Goal: Task Accomplishment & Management: Manage account settings

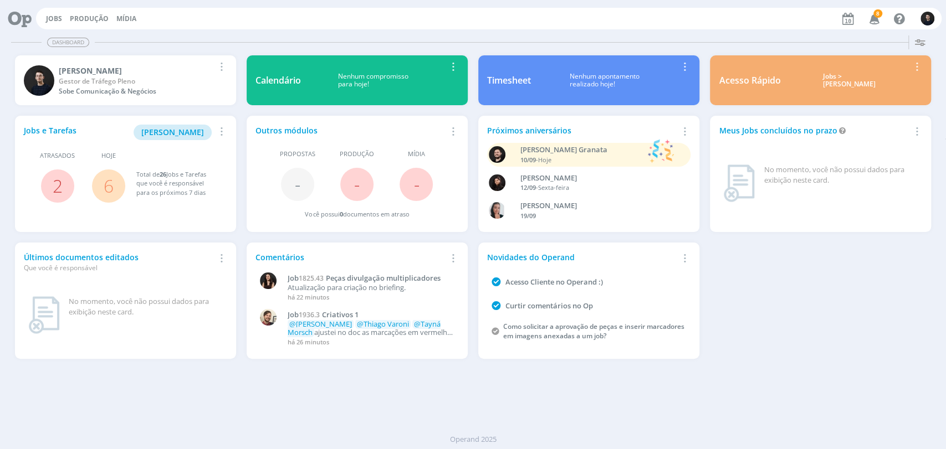
click at [824, 314] on div "Jobs e Tarefas Minha Pauta Remover Card Atrasados 2 Hoje 6 Total de 26 Jobs e T…" at bounding box center [472, 238] width 927 height 254
click at [186, 135] on span "[PERSON_NAME]" at bounding box center [172, 132] width 63 height 11
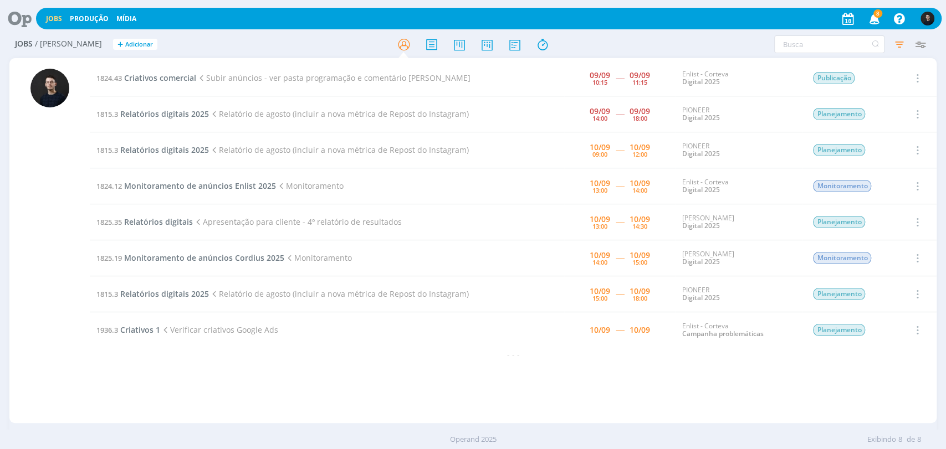
click at [27, 19] on icon at bounding box center [15, 19] width 23 height 22
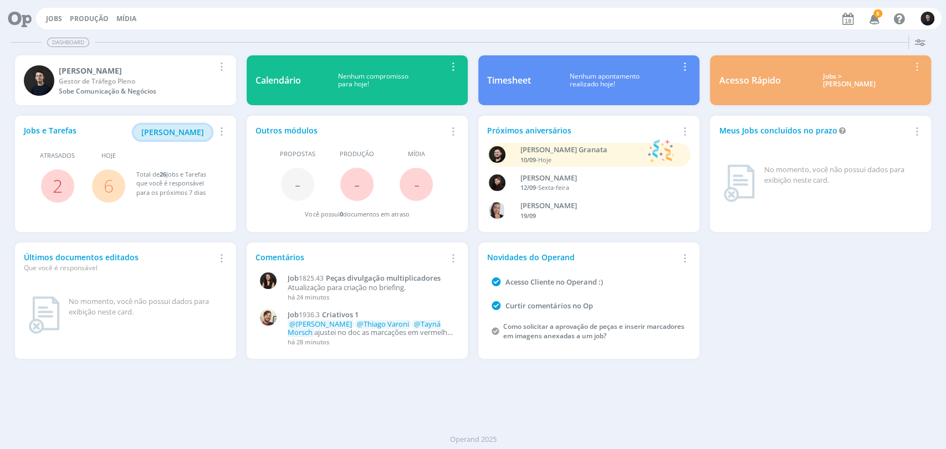
click at [187, 130] on span "[PERSON_NAME]" at bounding box center [172, 132] width 63 height 11
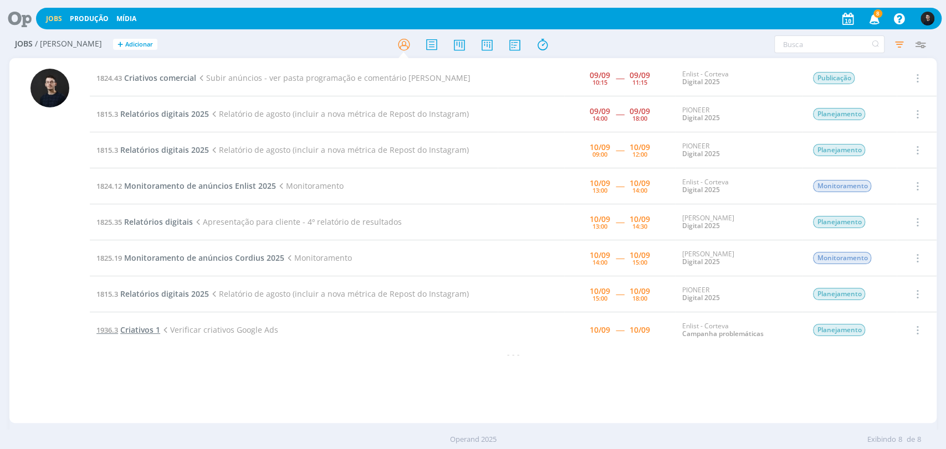
click at [142, 328] on span "Criativos 1" at bounding box center [140, 330] width 40 height 11
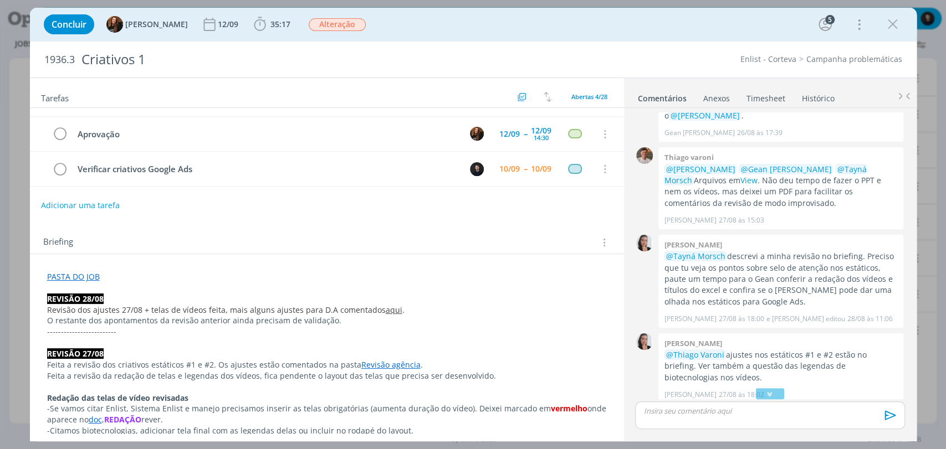
scroll to position [548, 0]
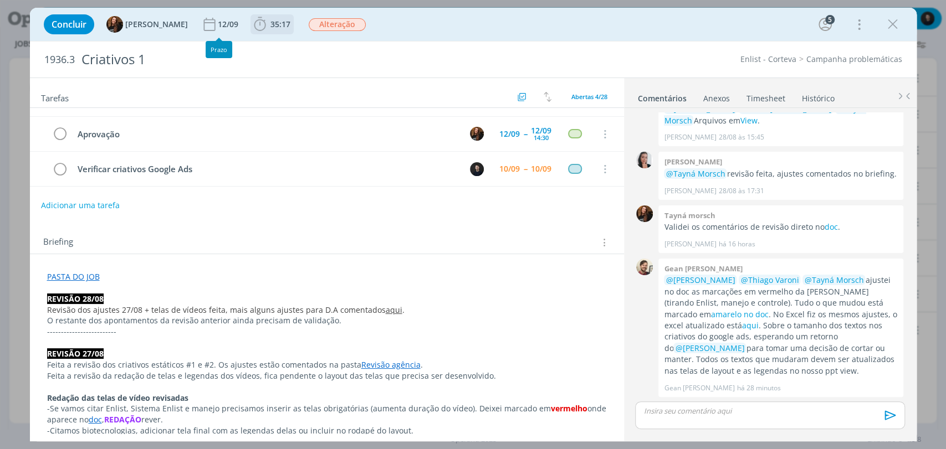
click at [270, 28] on span "35:17" at bounding box center [280, 24] width 20 height 11
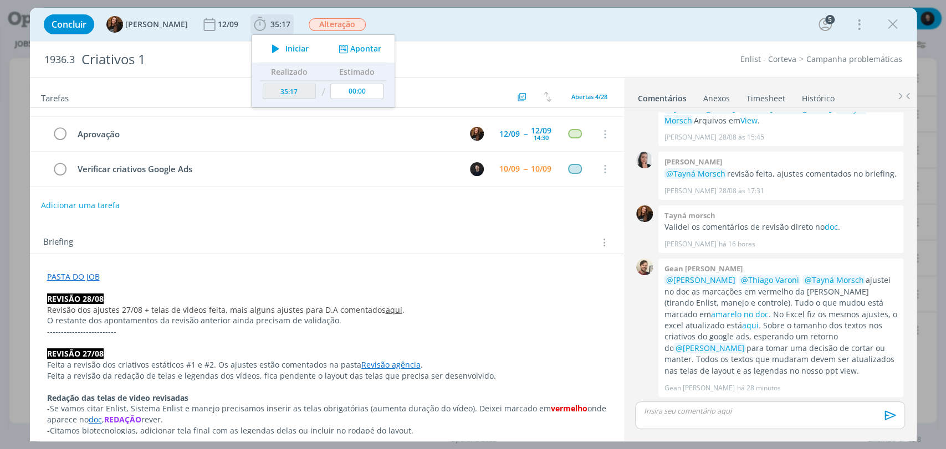
click at [341, 52] on button "Apontar" at bounding box center [358, 49] width 46 height 12
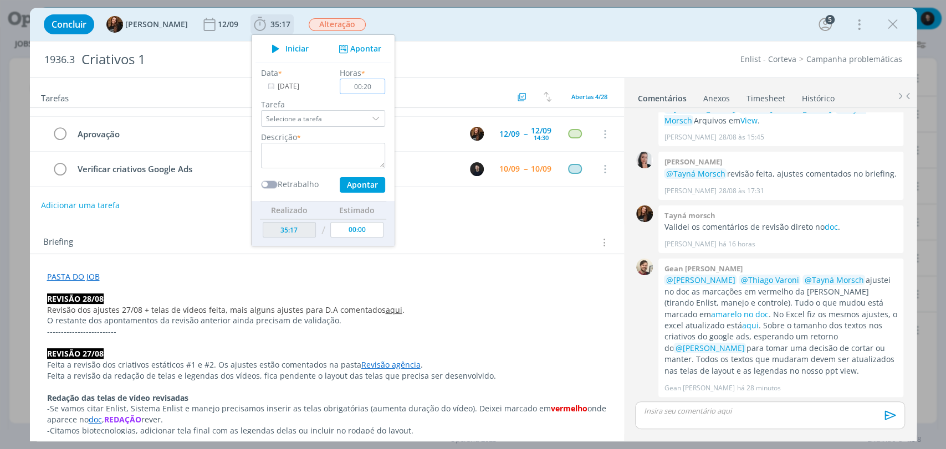
type input "00:20"
click at [343, 165] on textarea "dialog" at bounding box center [323, 155] width 124 height 25
type textarea "Criativos"
click at [339, 177] on button "Apontar" at bounding box center [361, 185] width 45 height 16
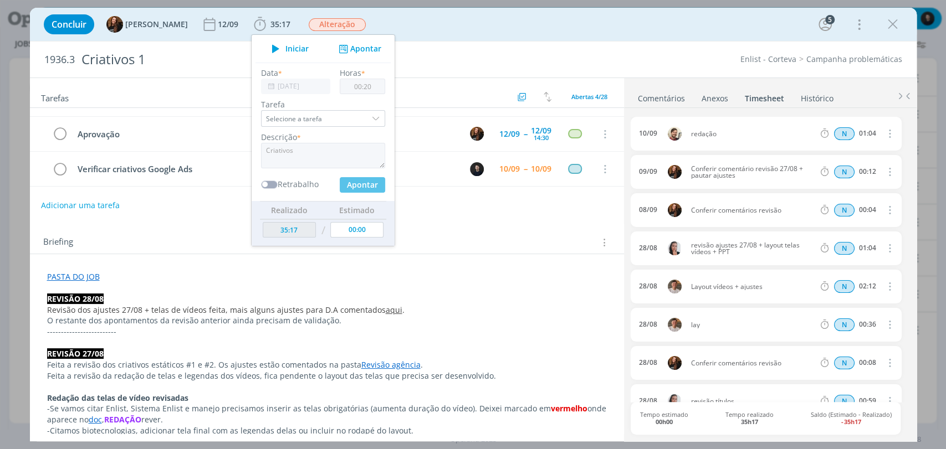
type input "35:37"
type input "00:00"
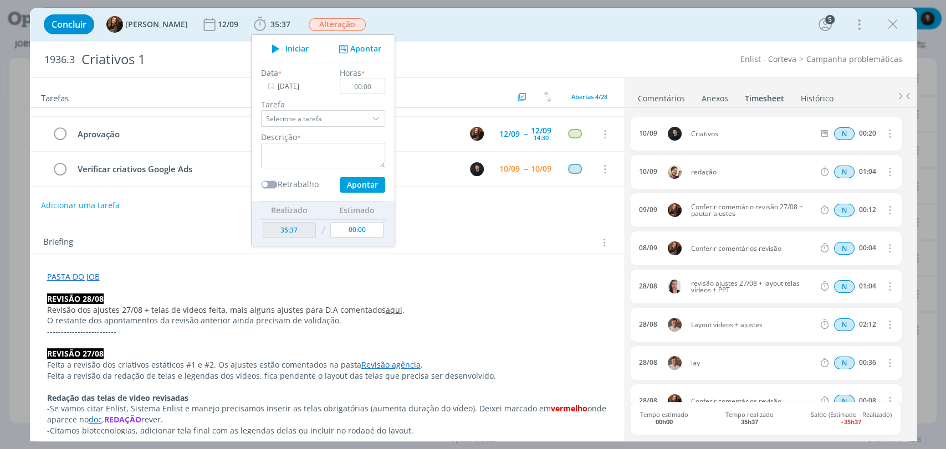
click at [878, 94] on ul "Comentários Anexos 0 Timesheet Histórico" at bounding box center [770, 93] width 293 height 30
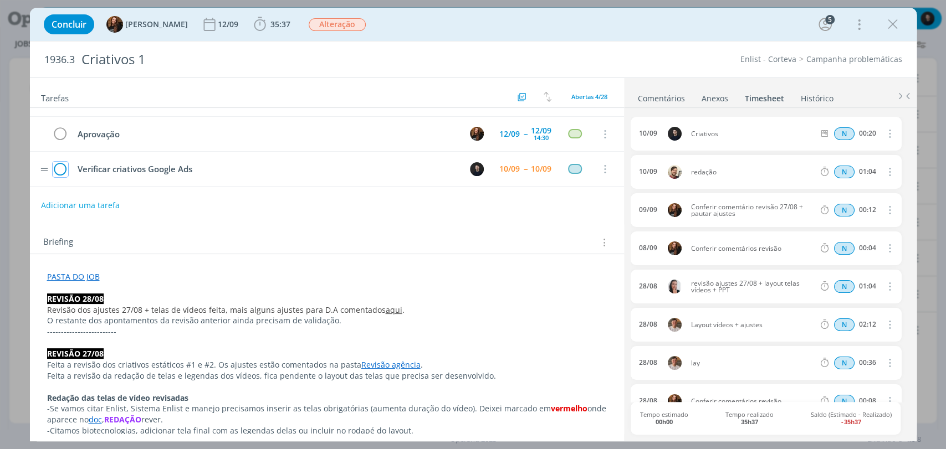
click at [62, 176] on icon "dialog" at bounding box center [61, 169] width 16 height 17
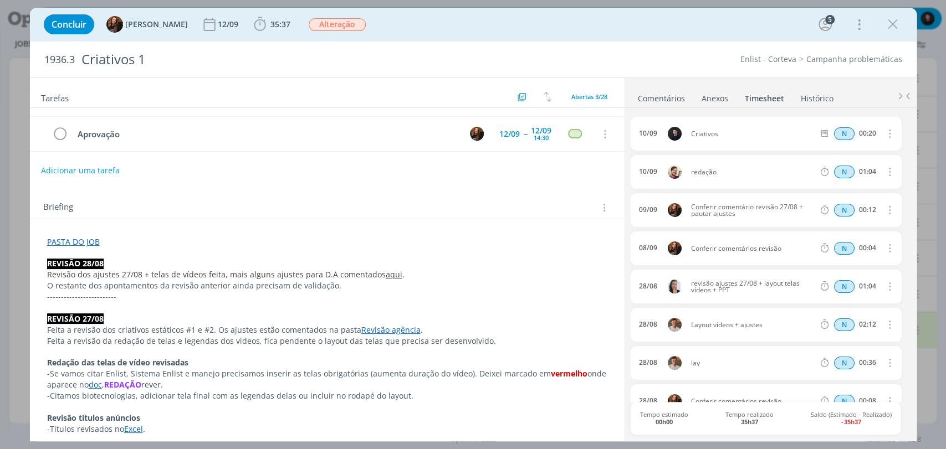
click at [902, 23] on div "Concluir Tayná Morsch 12/09 35:37 Iniciar Apontar Data * 10/09/2025 Horas * 00:…" at bounding box center [473, 24] width 870 height 27
click at [944, 107] on div "Concluir Tayná Morsch 12/09 35:37 Iniciar Apontar Data * 10/09/2025 Horas * 00:…" at bounding box center [473, 224] width 946 height 449
click at [888, 29] on icon "dialog" at bounding box center [892, 24] width 17 height 17
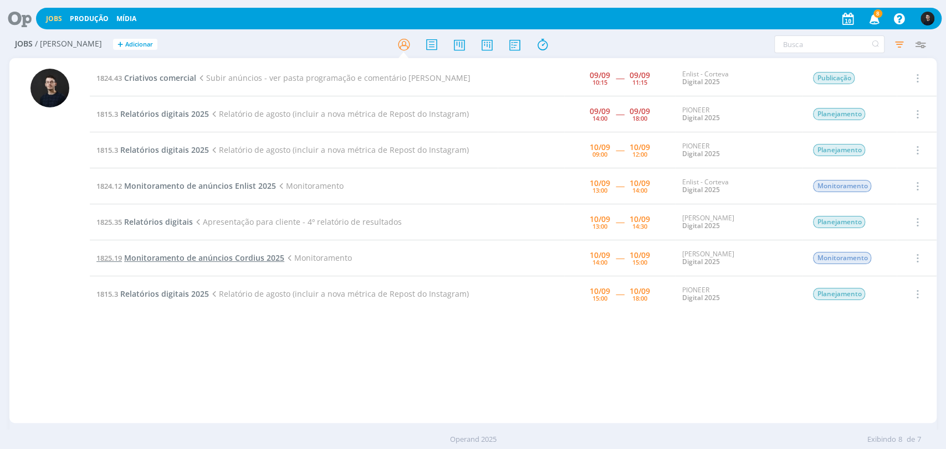
click at [187, 260] on span "Monitoramento de anúncios Cordius 2025" at bounding box center [204, 258] width 160 height 11
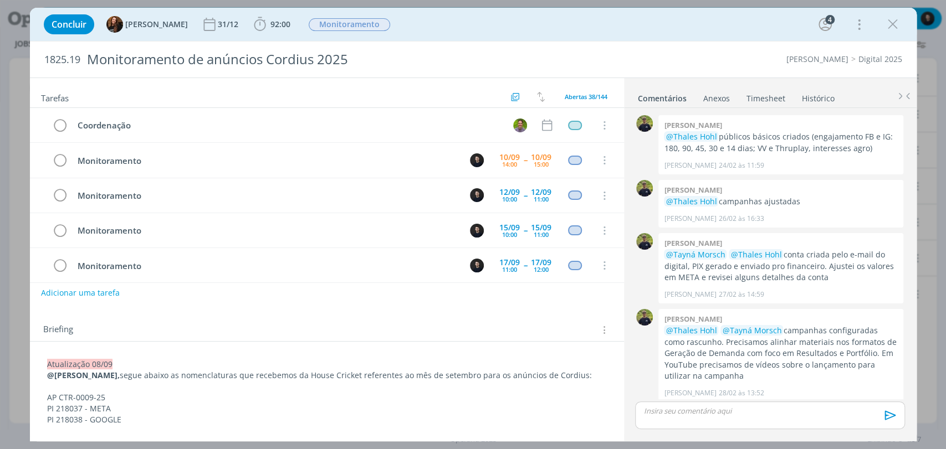
scroll to position [651, 0]
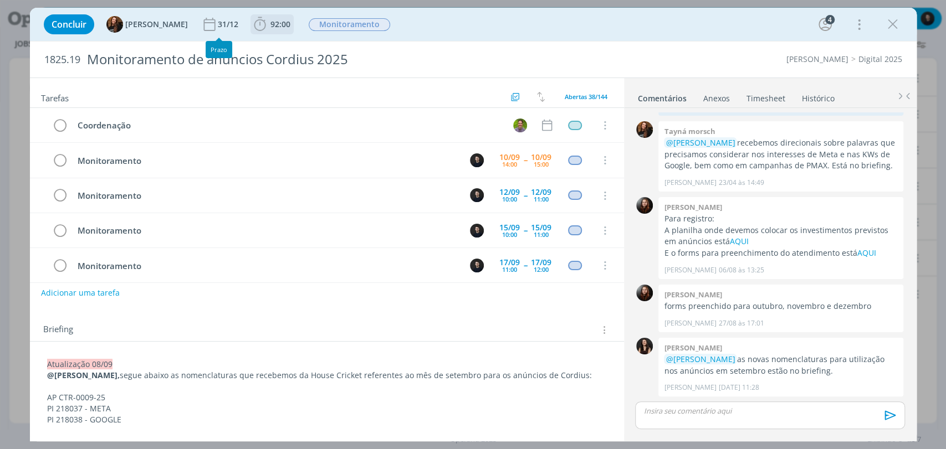
click at [270, 19] on span "92:00" at bounding box center [280, 24] width 20 height 11
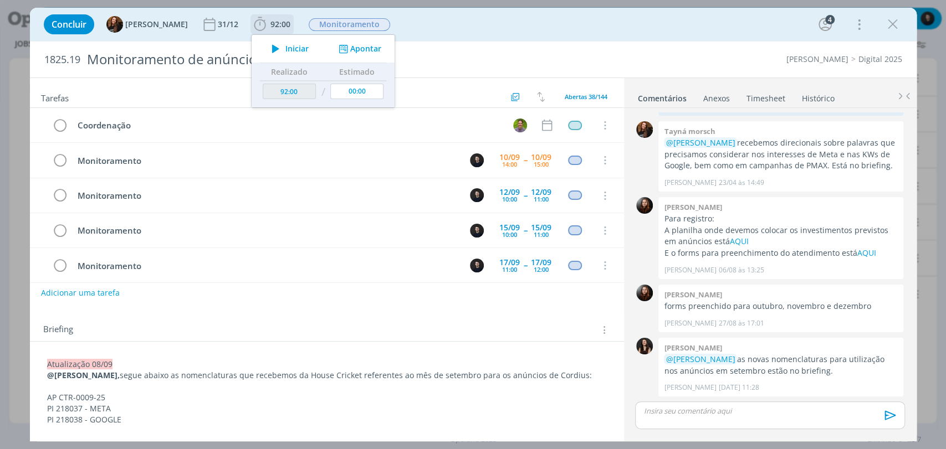
click at [363, 50] on button "Apontar" at bounding box center [358, 49] width 46 height 12
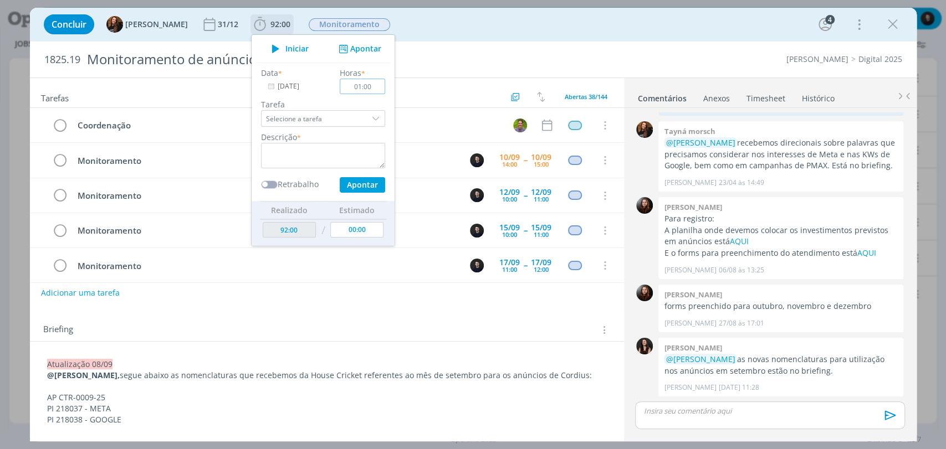
type input "01:00"
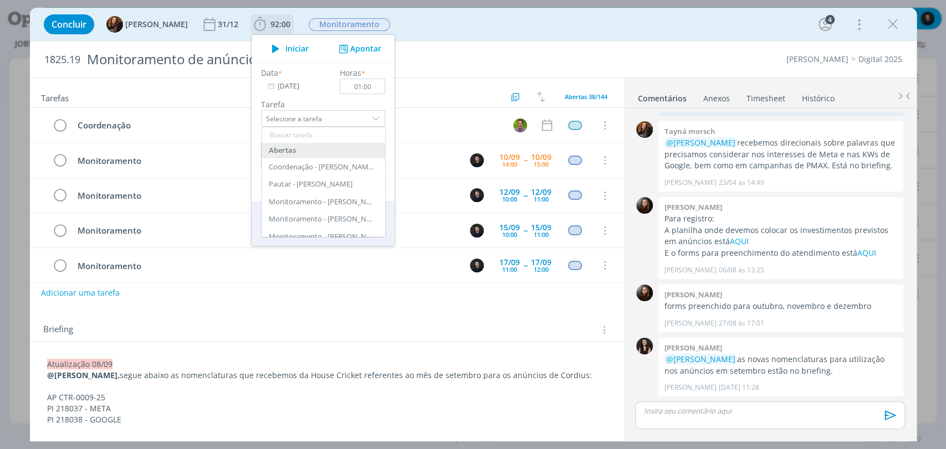
click at [323, 54] on div "Apontar" at bounding box center [358, 49] width 71 height 12
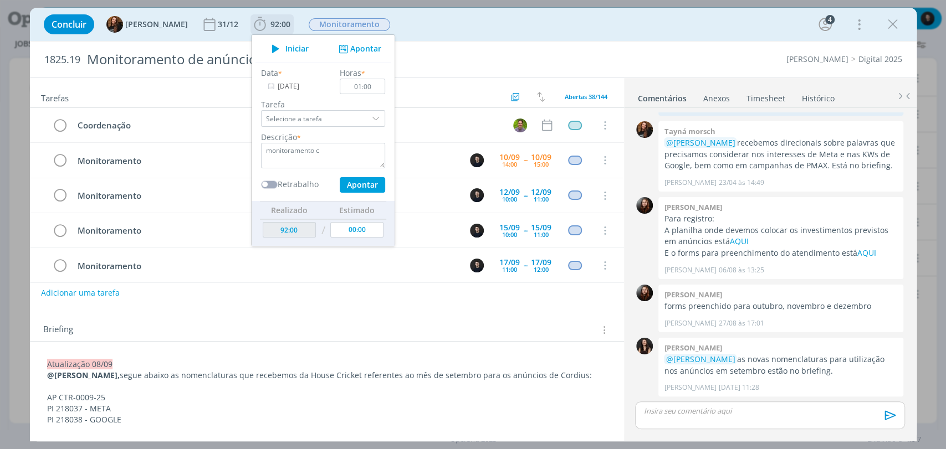
click at [335, 142] on div "Descrição * monitoramento c" at bounding box center [322, 149] width 135 height 37
click at [332, 148] on textarea "monitoramento c" at bounding box center [323, 155] width 124 height 25
click at [288, 146] on textarea "monitoramento" at bounding box center [323, 155] width 124 height 25
click at [0, 0] on lt-span "M onitoramento" at bounding box center [0, 0] width 0 height 0
click at [355, 174] on div "Data * 10/09/2025 Horas * 01:00 Tarefa Selecione a tarefa Abertas Coordenação -…" at bounding box center [322, 130] width 135 height 126
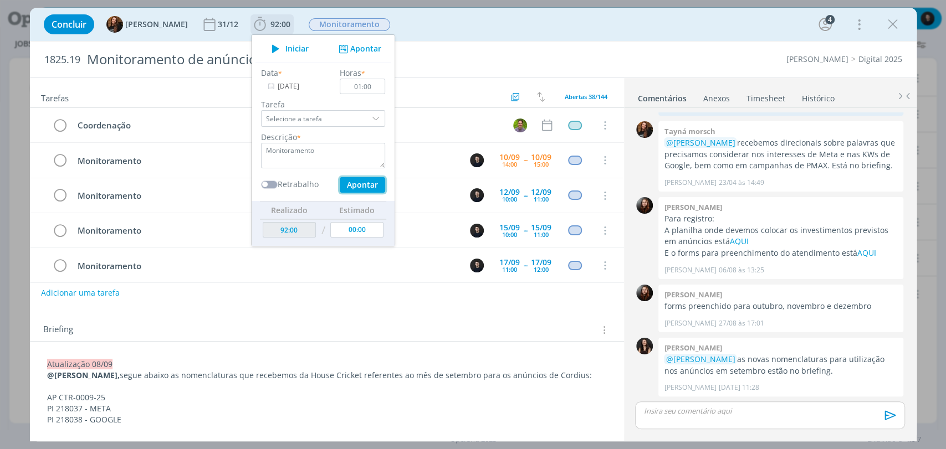
drag, startPoint x: 357, startPoint y: 186, endPoint x: 363, endPoint y: 191, distance: 8.3
click at [359, 188] on button "Apontar" at bounding box center [361, 185] width 45 height 16
type textarea "Monitoramento"
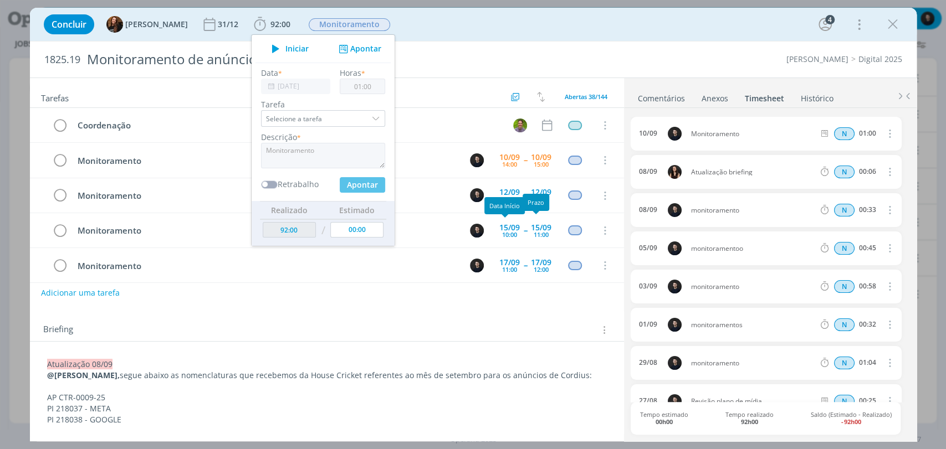
type input "93:00"
type input "00:00"
click at [894, 23] on icon "dialog" at bounding box center [892, 24] width 17 height 17
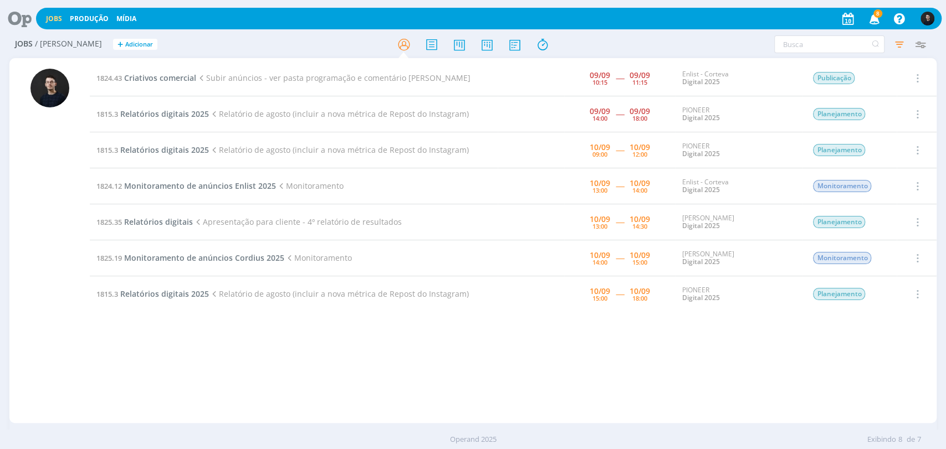
click at [674, 366] on div "1824.43 Criativos comercial Subir anúncios - ver pasta programação e comentário…" at bounding box center [513, 240] width 846 height 361
click at [152, 76] on span "Criativos comercial" at bounding box center [160, 78] width 72 height 11
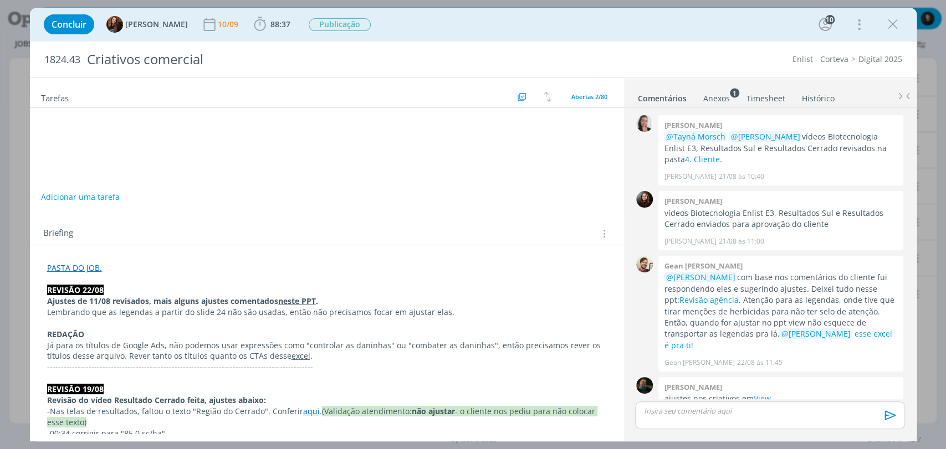
scroll to position [1107, 0]
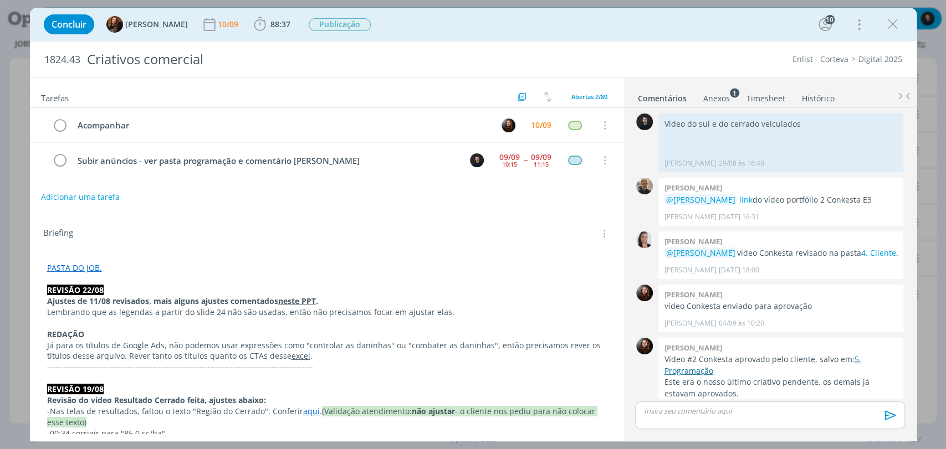
click at [700, 354] on link "5. Programação" at bounding box center [762, 365] width 197 height 22
click at [889, 24] on icon "dialog" at bounding box center [892, 24] width 17 height 17
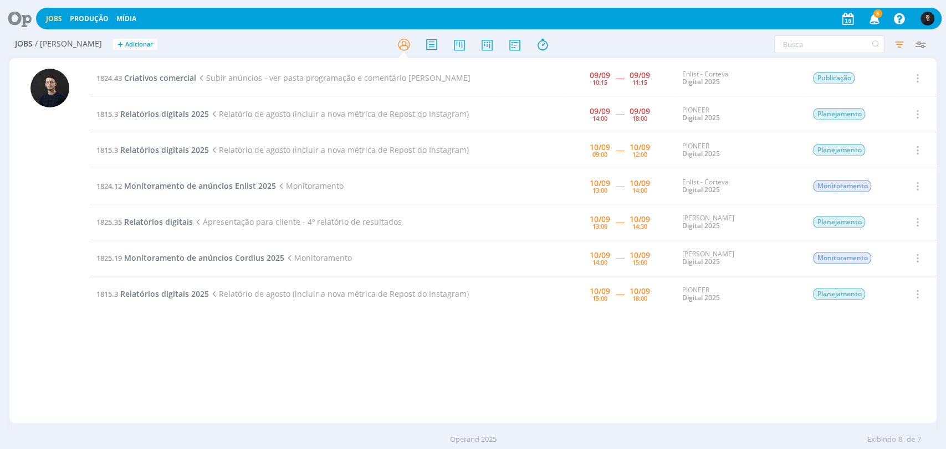
click at [18, 23] on icon at bounding box center [15, 19] width 23 height 22
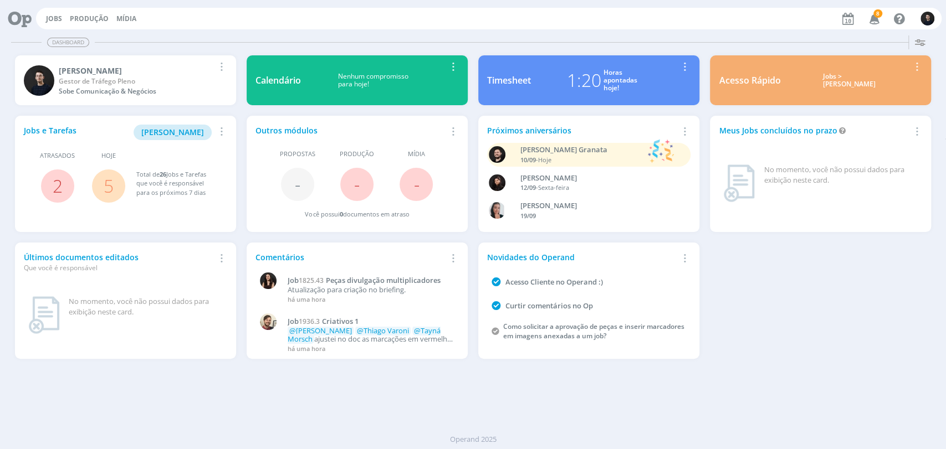
click at [18, 17] on icon at bounding box center [15, 19] width 23 height 22
drag, startPoint x: 48, startPoint y: 26, endPoint x: 78, endPoint y: 29, distance: 30.0
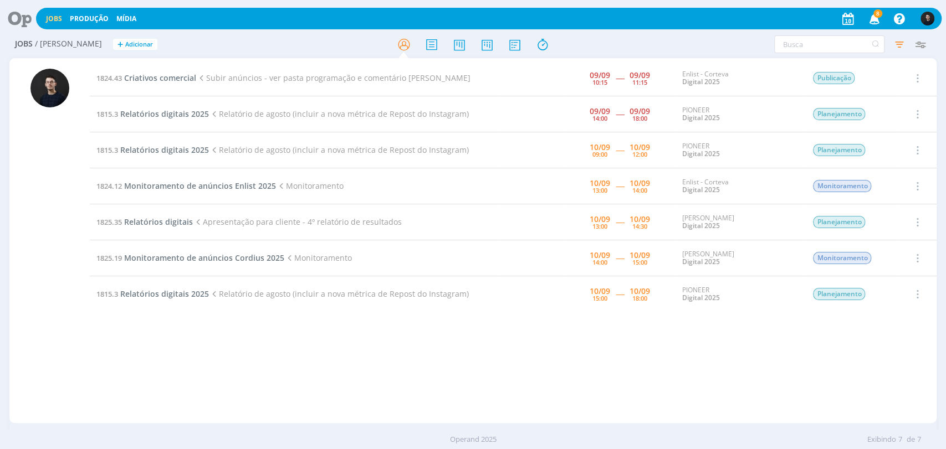
click at [22, 19] on icon at bounding box center [15, 19] width 23 height 22
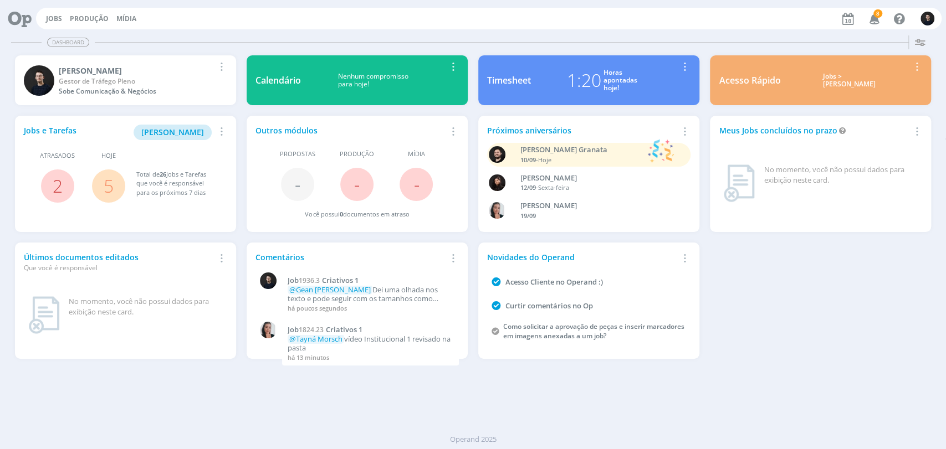
click at [598, 81] on div "1:20" at bounding box center [584, 80] width 34 height 27
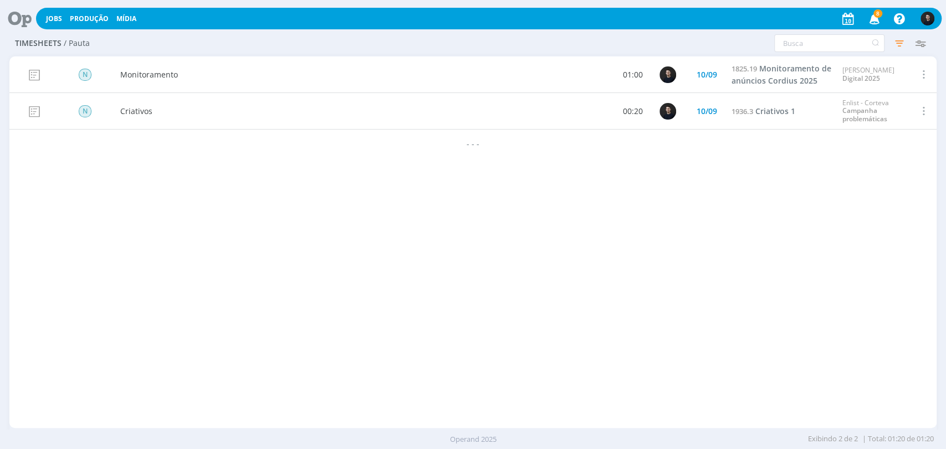
click at [926, 113] on span at bounding box center [922, 111] width 12 height 15
click at [851, 76] on div "Editar" at bounding box center [888, 73] width 110 height 16
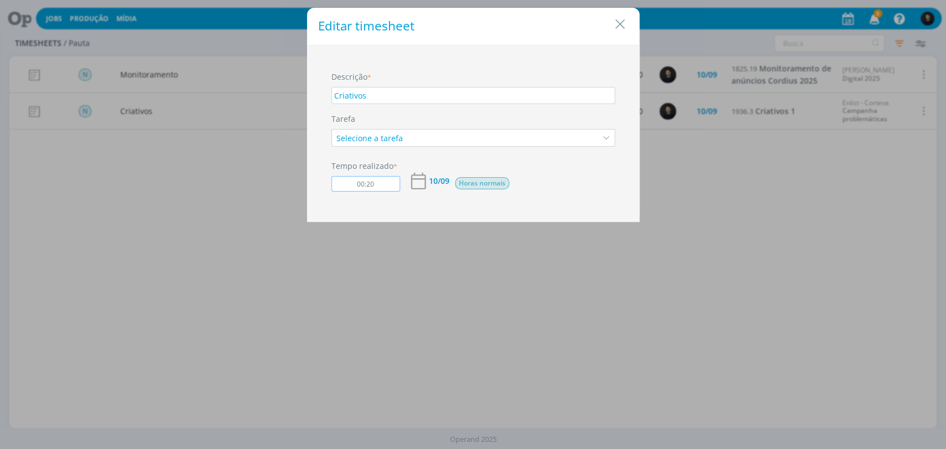
drag, startPoint x: 374, startPoint y: 187, endPoint x: 334, endPoint y: 190, distance: 40.5
click at [334, 190] on input "00:20" at bounding box center [365, 184] width 69 height 16
type input "00:30"
click at [590, 248] on div "Editar timesheet Salvo Descrição * Criativos Tarefa Selecione a tarefa Tempo re…" at bounding box center [473, 224] width 946 height 449
click at [624, 22] on icon "Close" at bounding box center [620, 24] width 17 height 17
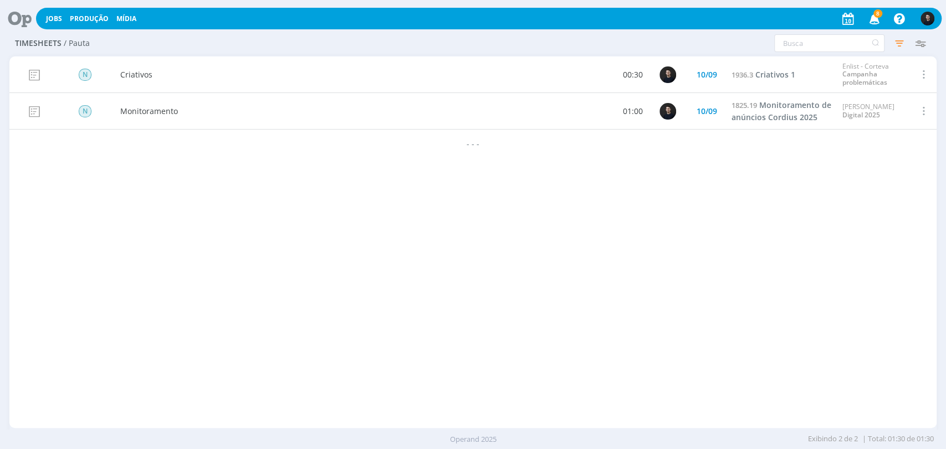
click at [24, 21] on icon at bounding box center [15, 19] width 23 height 22
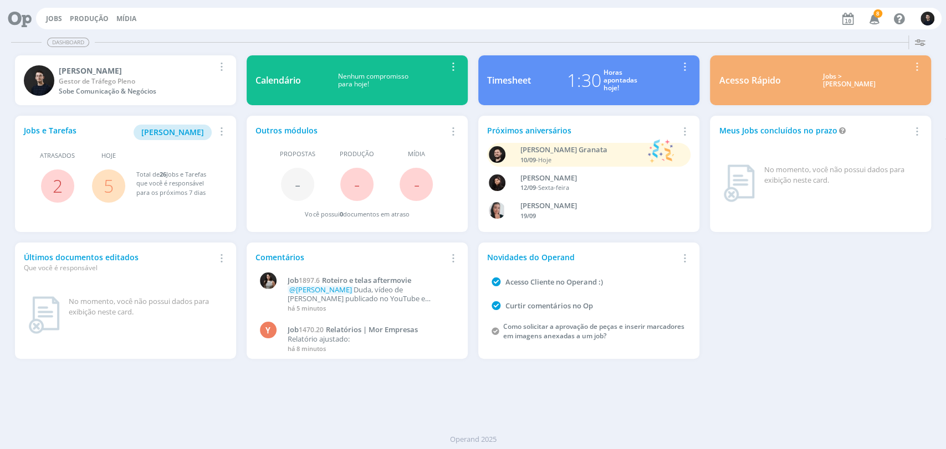
click at [915, 319] on div "Jobs e Tarefas Minha Pauta Remover Card Atrasados 2 Hoje 5 Total de 26 Jobs e T…" at bounding box center [472, 238] width 927 height 254
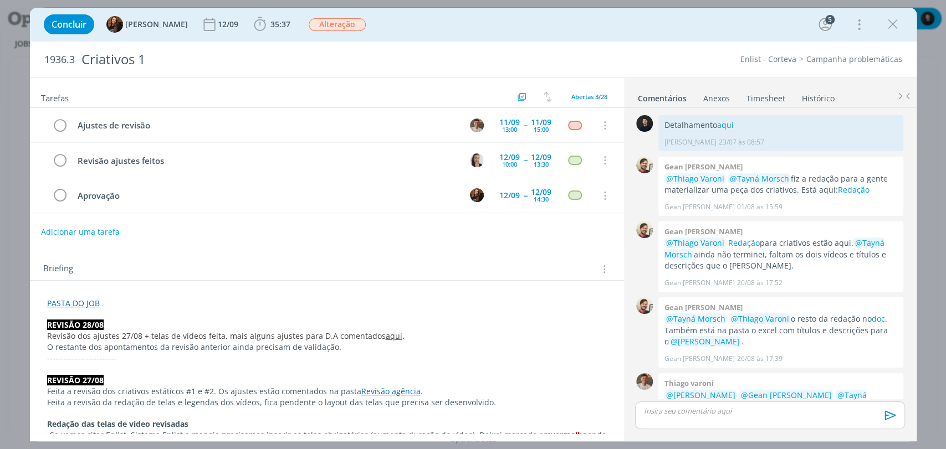
scroll to position [548, 0]
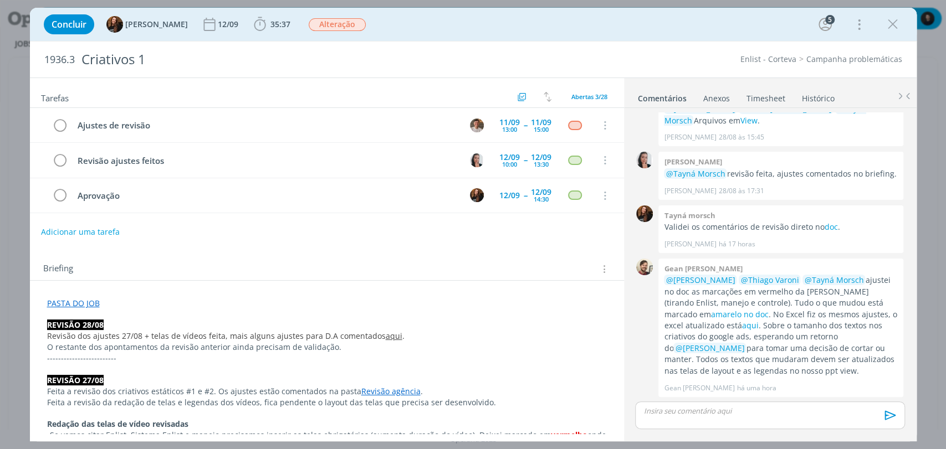
click at [712, 418] on div "dialog" at bounding box center [769, 416] width 269 height 28
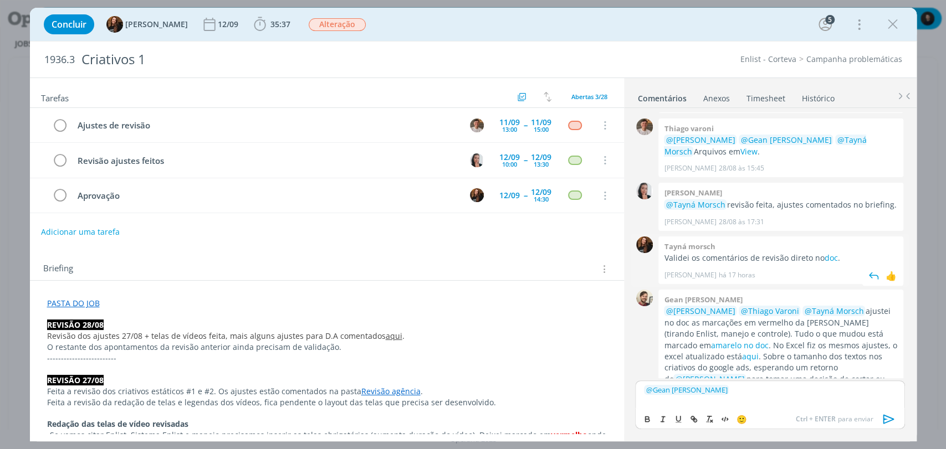
scroll to position [507, 0]
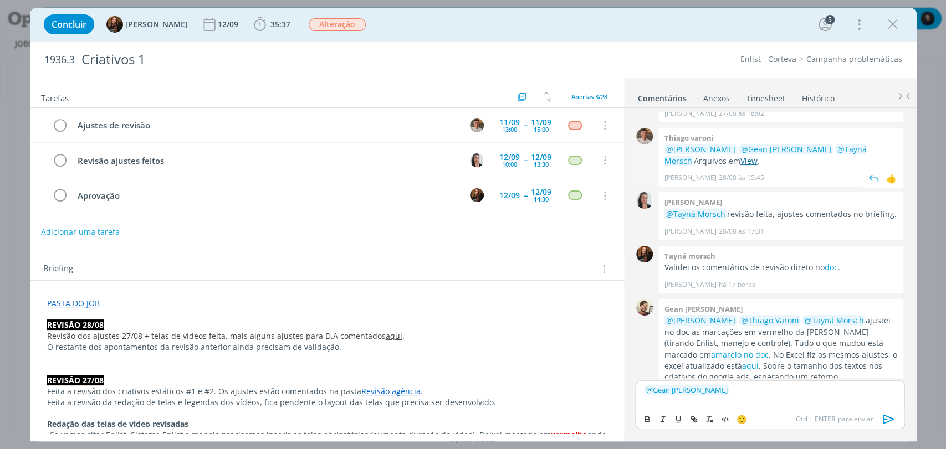
click at [740, 160] on link "View" at bounding box center [748, 161] width 17 height 11
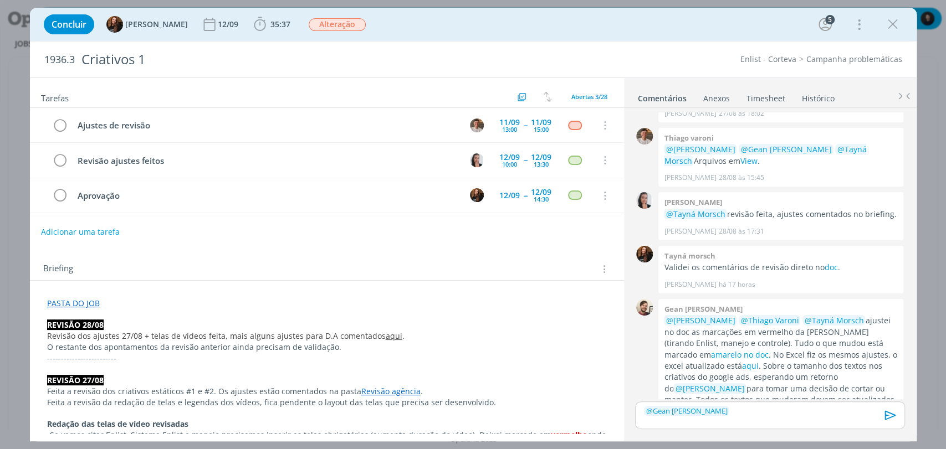
click at [771, 411] on p "﻿ @ Gean [PERSON_NAME] ﻿" at bounding box center [770, 411] width 252 height 10
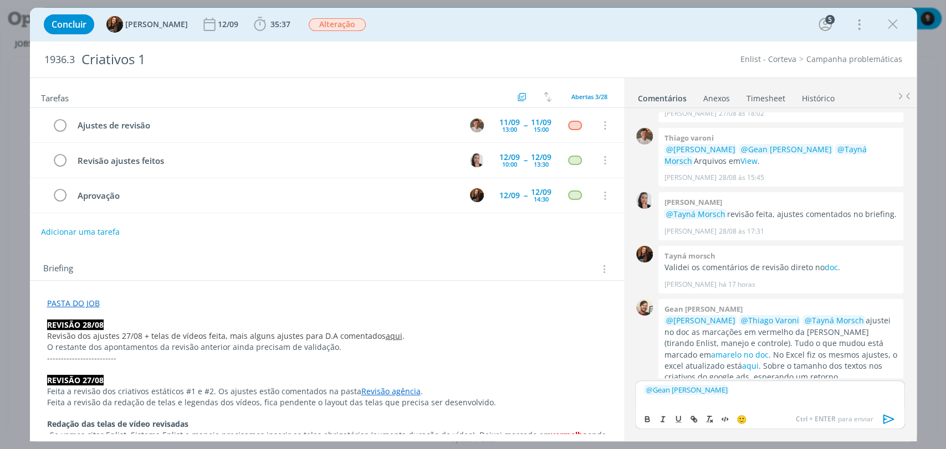
scroll to position [569, 0]
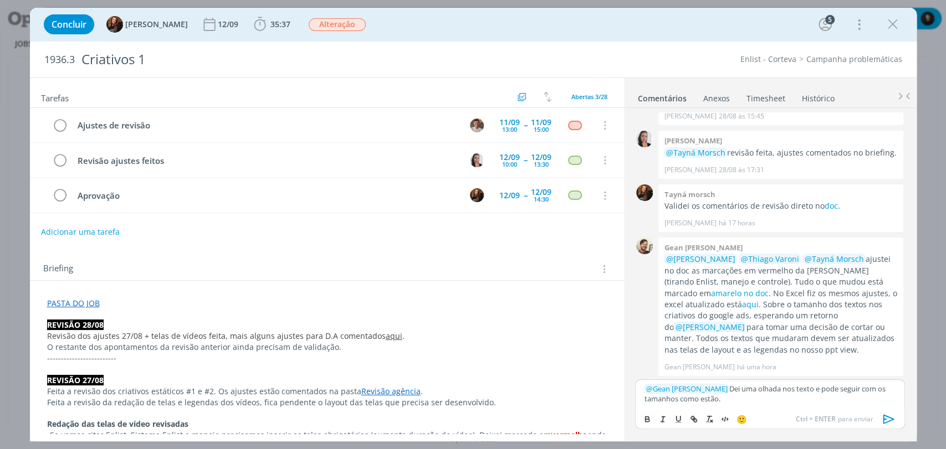
click at [883, 418] on icon "dialog" at bounding box center [888, 418] width 11 height 9
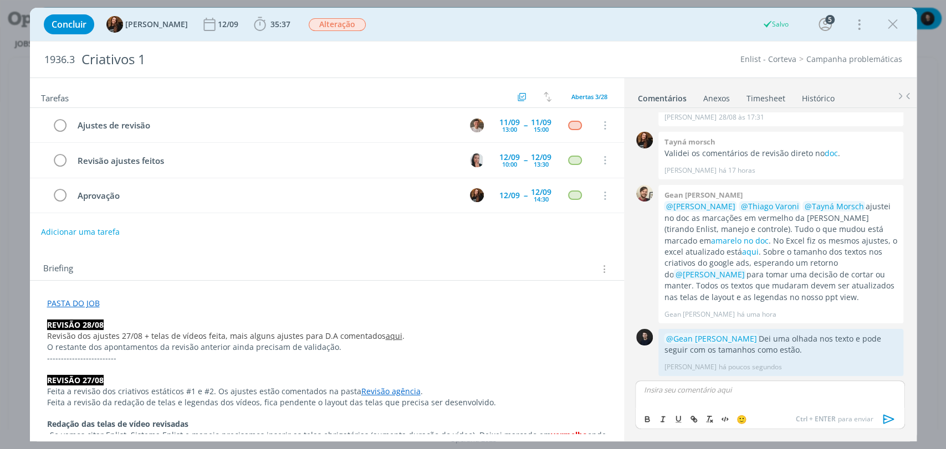
click at [879, 30] on div "Concluir Tayná Morsch 12/09 35:37 Apontar Data * [DATE] Horas * 00:00 Tarefa Se…" at bounding box center [473, 24] width 870 height 27
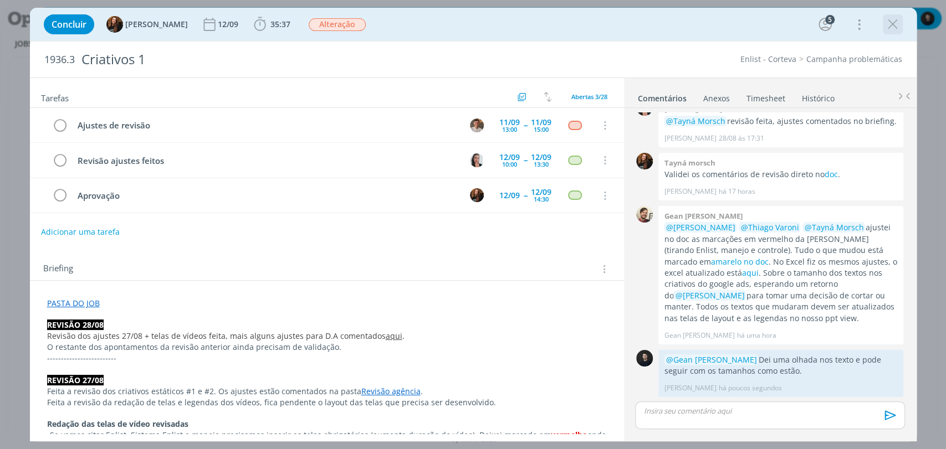
click at [894, 23] on icon "dialog" at bounding box center [892, 24] width 17 height 17
